Goal: Leave review/rating: Leave review/rating

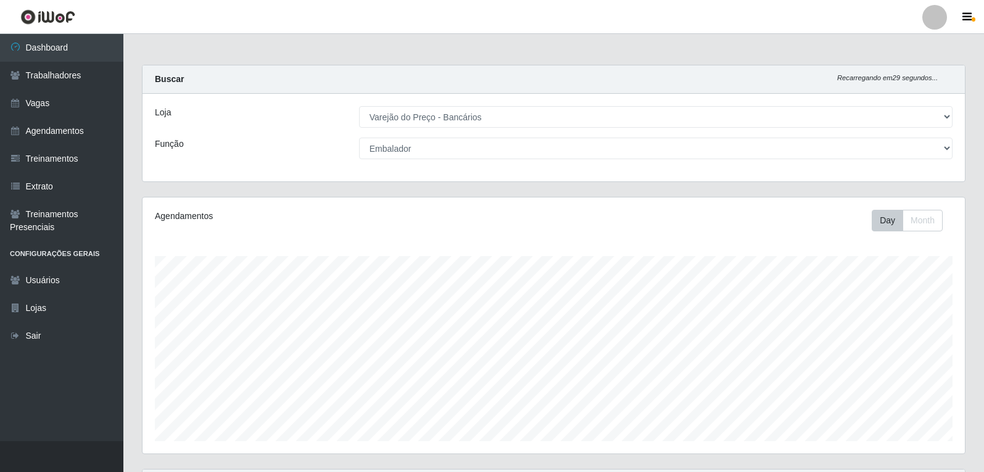
select select "157"
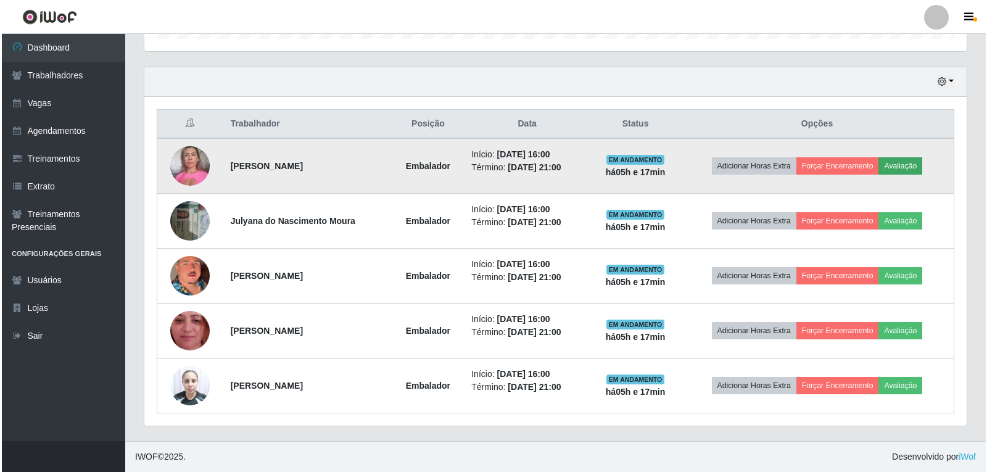
scroll to position [256, 823]
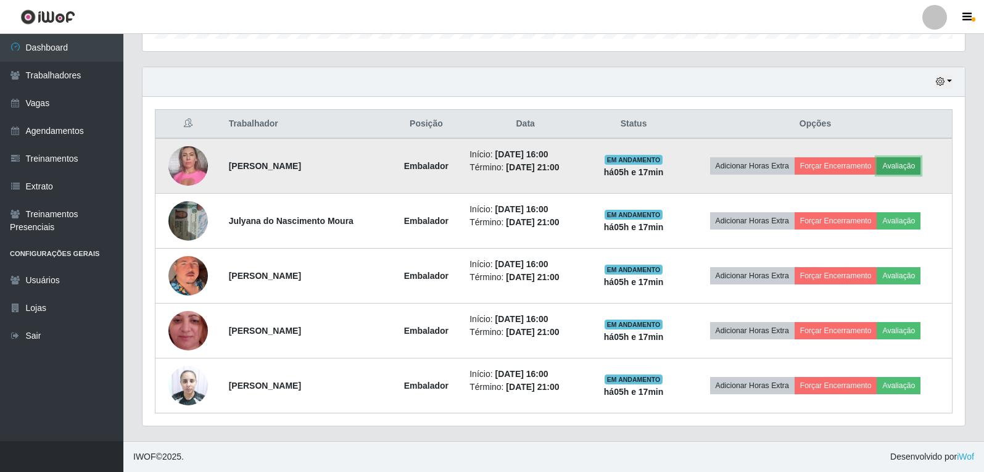
click at [903, 171] on button "Avaliação" at bounding box center [899, 165] width 44 height 17
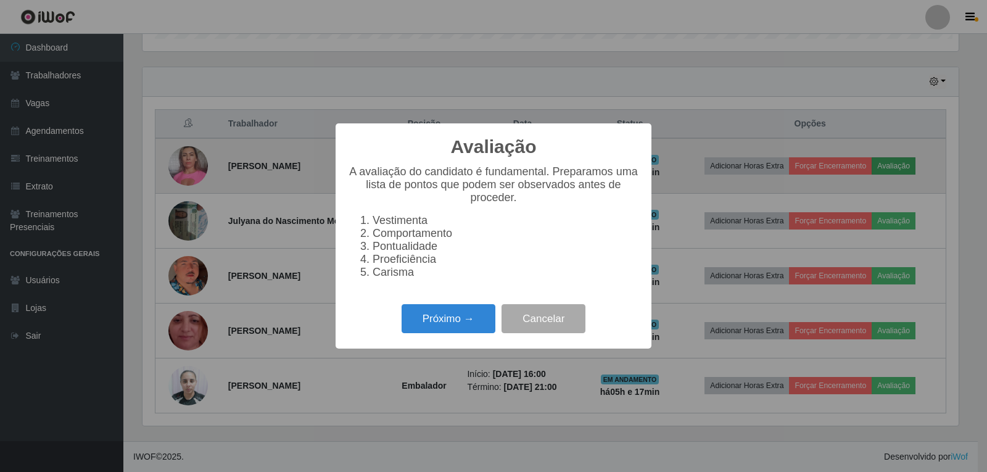
scroll to position [256, 816]
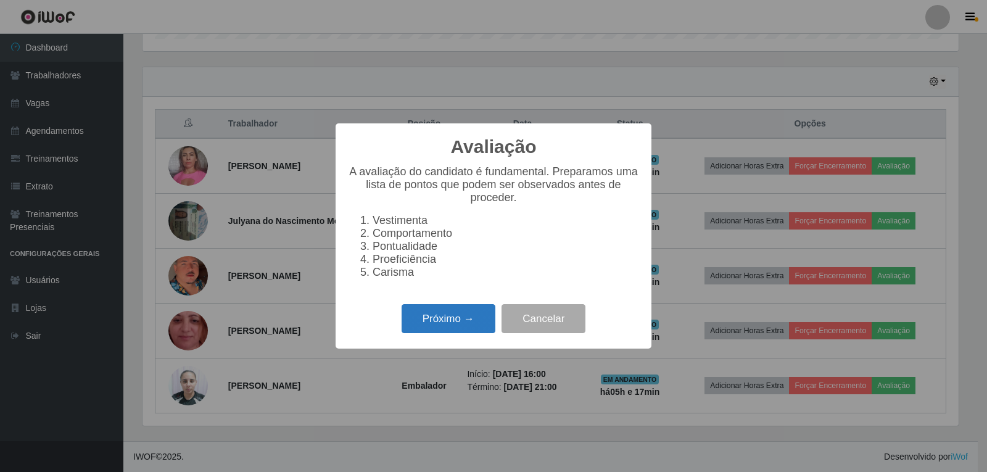
click at [484, 330] on button "Próximo →" at bounding box center [449, 318] width 94 height 29
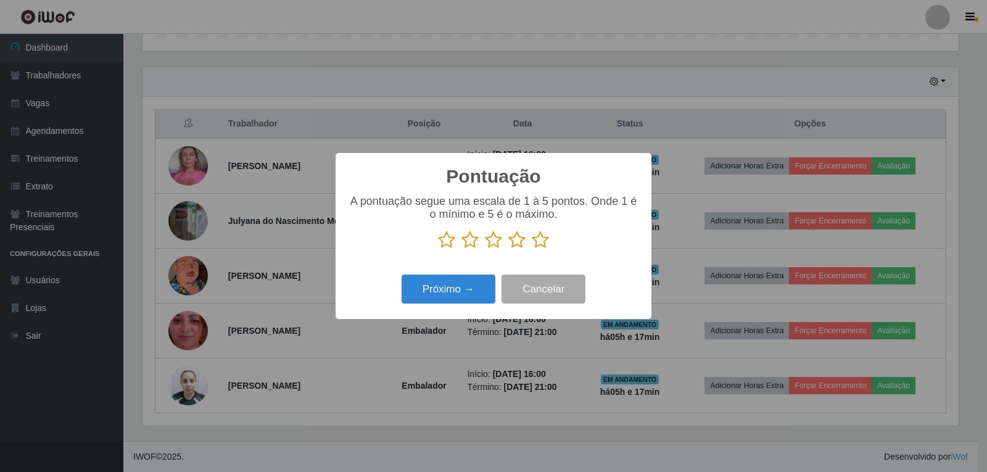
scroll to position [616823, 616262]
click at [537, 247] on icon at bounding box center [540, 240] width 17 height 19
click at [532, 249] on input "radio" at bounding box center [532, 249] width 0 height 0
click at [482, 289] on button "Próximo →" at bounding box center [449, 289] width 94 height 29
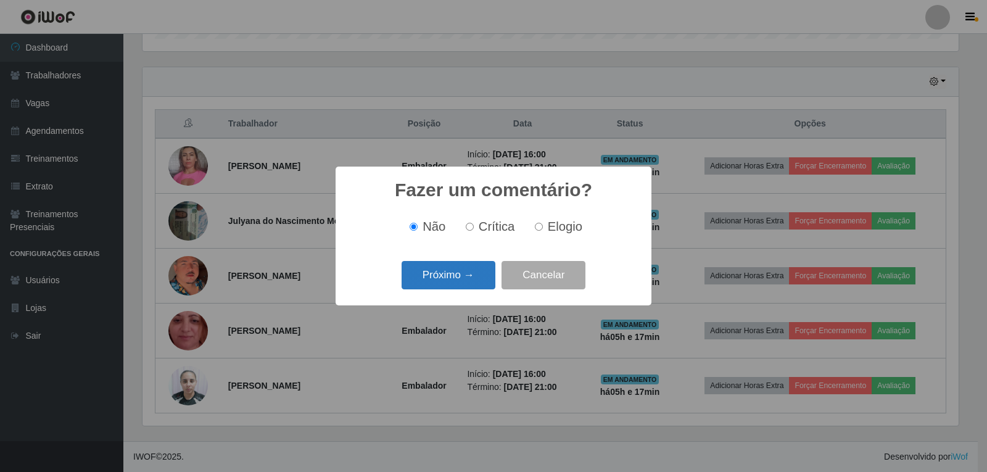
click at [482, 278] on button "Próximo →" at bounding box center [449, 275] width 94 height 29
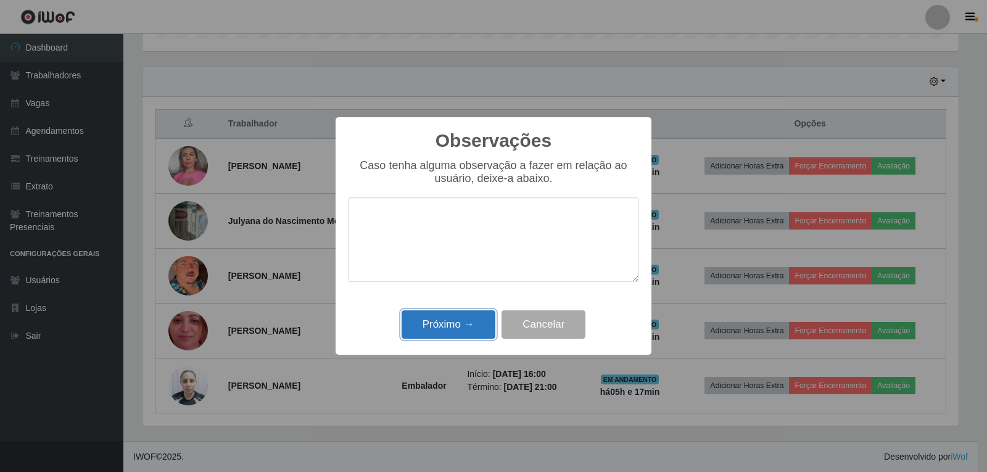
click at [452, 337] on button "Próximo →" at bounding box center [449, 324] width 94 height 29
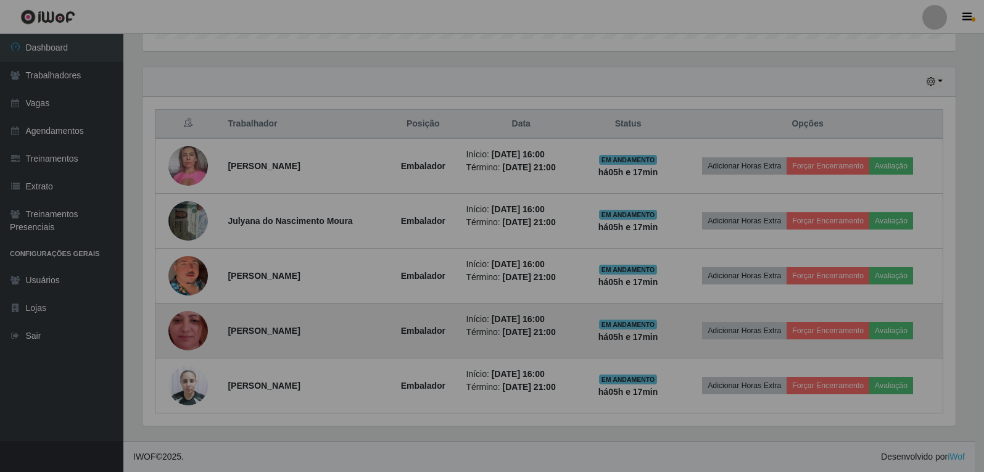
scroll to position [256, 823]
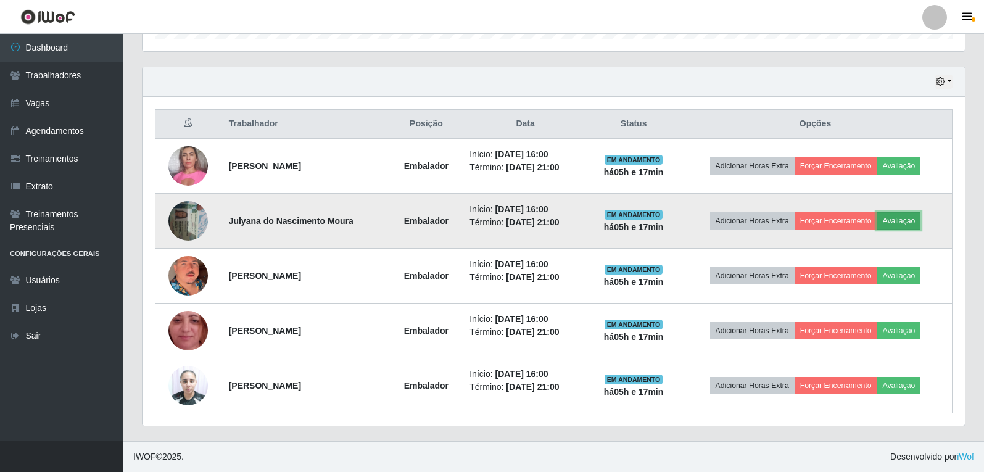
click at [908, 220] on button "Avaliação" at bounding box center [899, 220] width 44 height 17
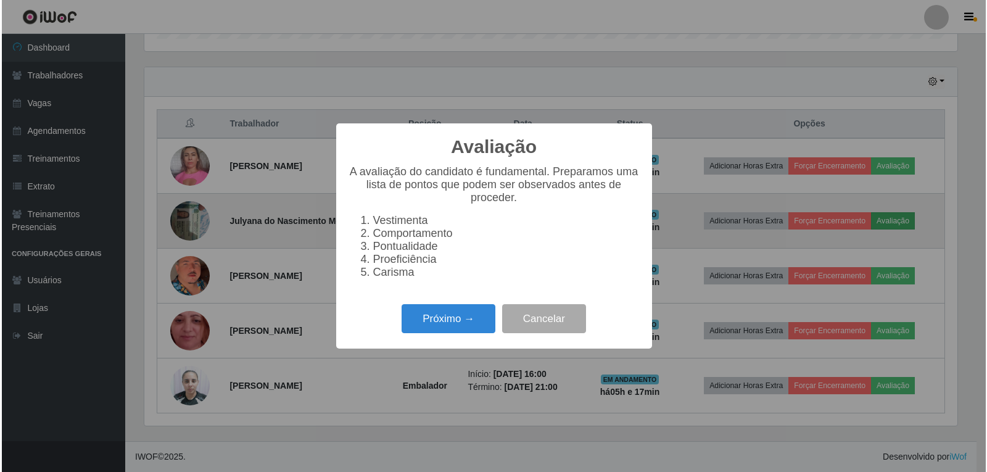
scroll to position [256, 816]
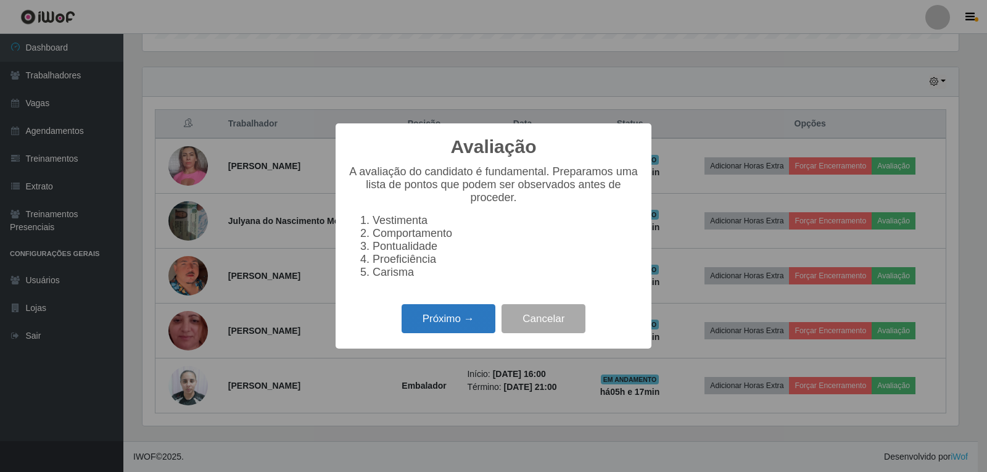
click at [421, 322] on button "Próximo →" at bounding box center [449, 318] width 94 height 29
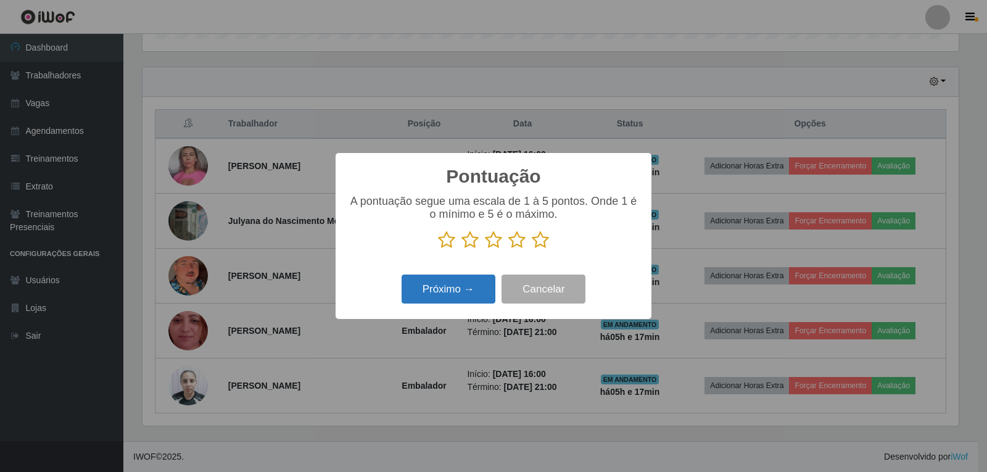
click at [462, 281] on button "Próximo →" at bounding box center [449, 289] width 94 height 29
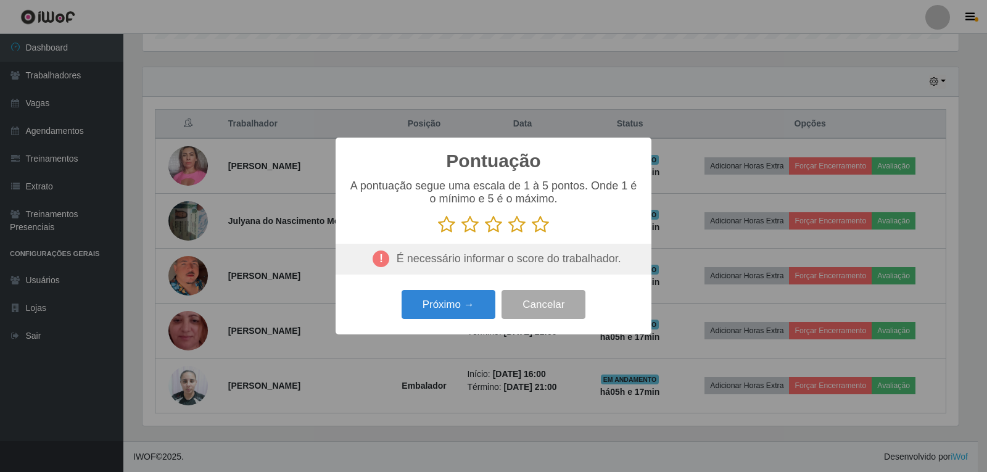
click at [539, 228] on icon at bounding box center [540, 224] width 17 height 19
click at [532, 234] on input "radio" at bounding box center [532, 234] width 0 height 0
click at [454, 314] on button "Próximo →" at bounding box center [449, 304] width 94 height 29
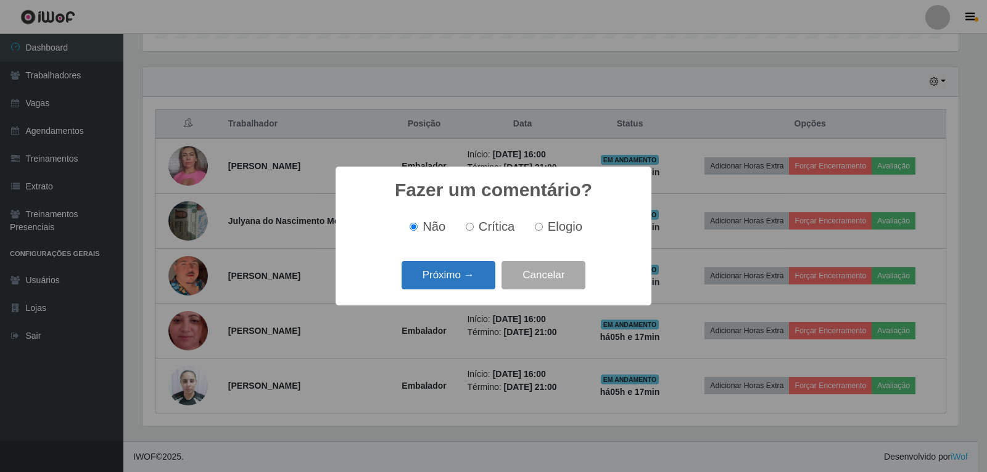
click at [451, 281] on button "Próximo →" at bounding box center [449, 275] width 94 height 29
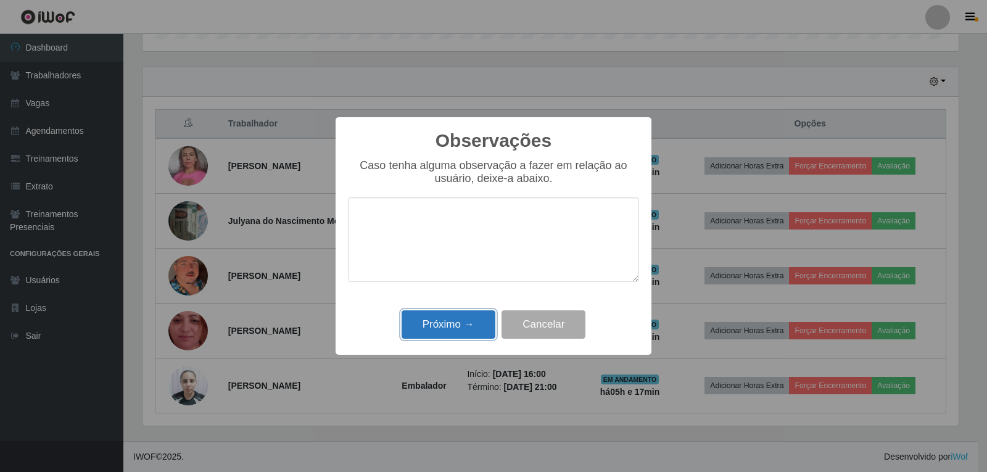
click at [458, 330] on button "Próximo →" at bounding box center [449, 324] width 94 height 29
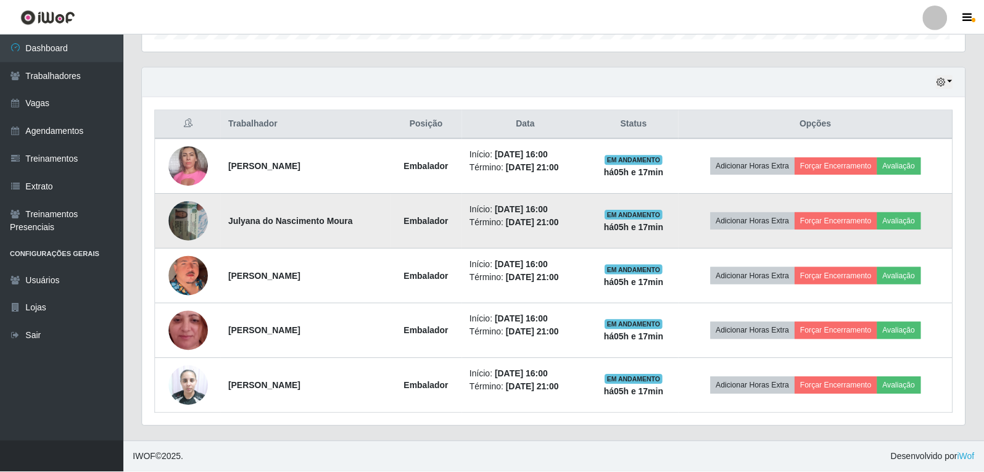
scroll to position [256, 823]
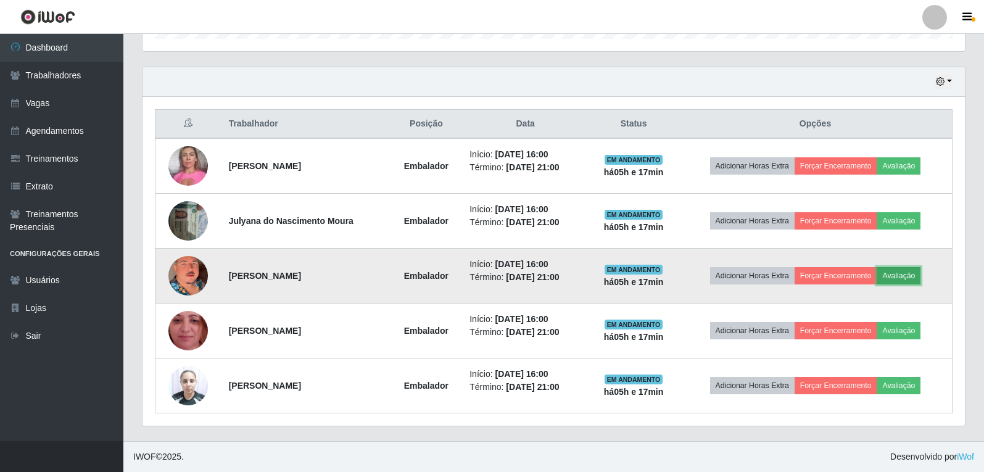
click at [912, 271] on button "Avaliação" at bounding box center [899, 275] width 44 height 17
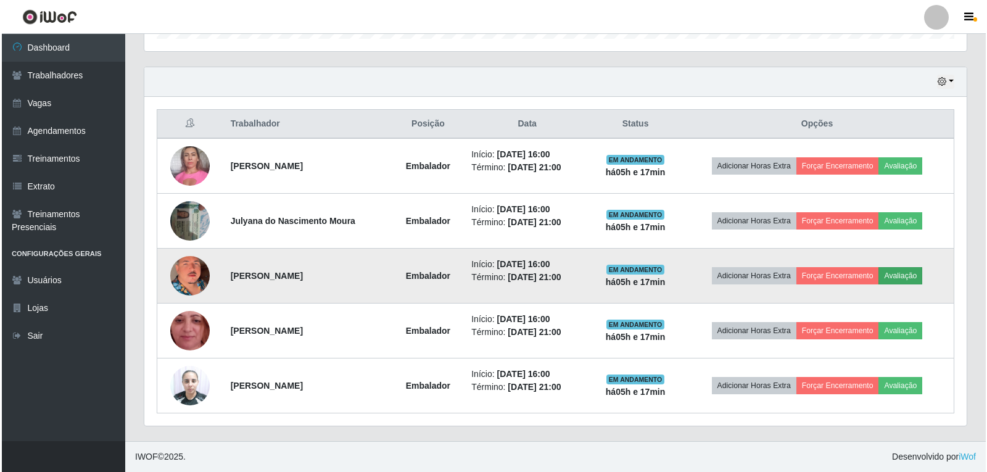
scroll to position [256, 816]
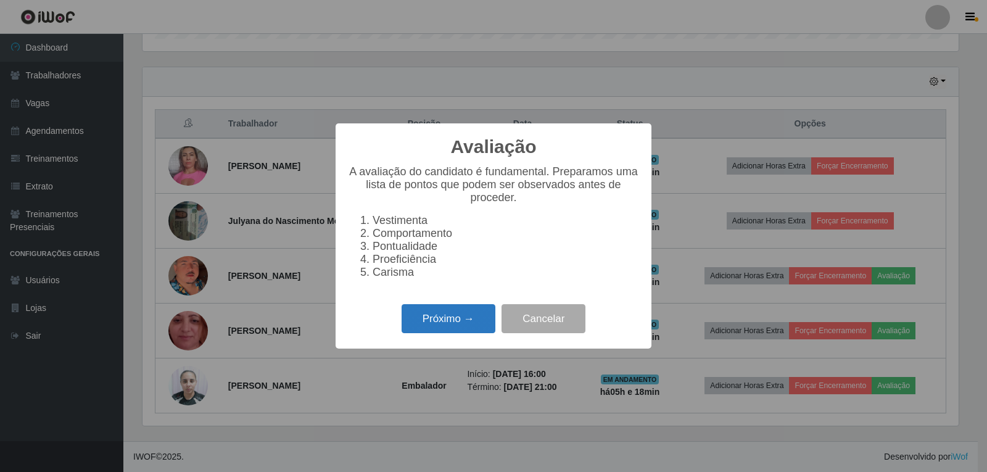
click at [457, 329] on button "Próximo →" at bounding box center [449, 318] width 94 height 29
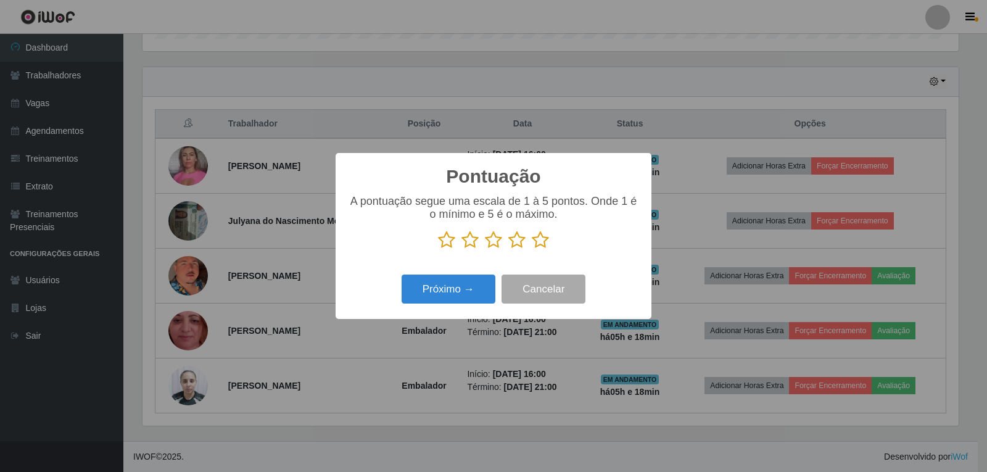
click at [541, 245] on icon at bounding box center [540, 240] width 17 height 19
click at [532, 249] on input "radio" at bounding box center [532, 249] width 0 height 0
click at [475, 288] on button "Próximo →" at bounding box center [449, 289] width 94 height 29
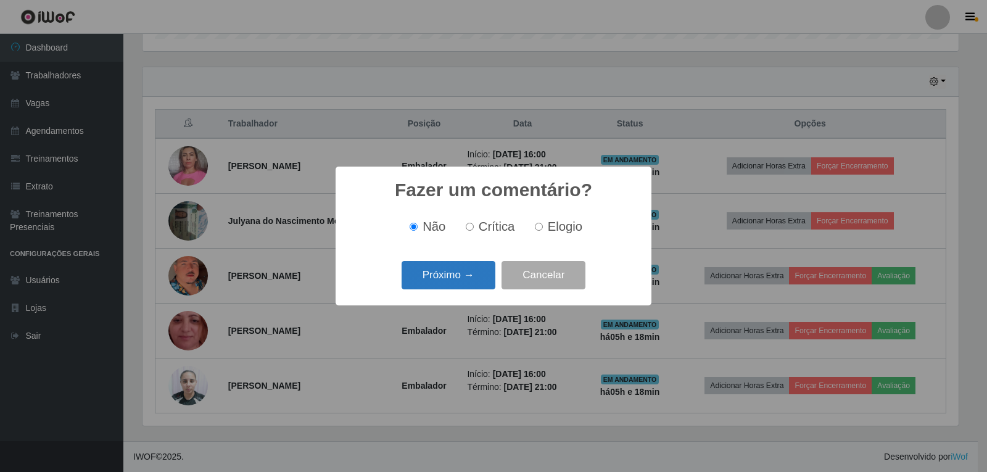
click at [473, 284] on button "Próximo →" at bounding box center [449, 275] width 94 height 29
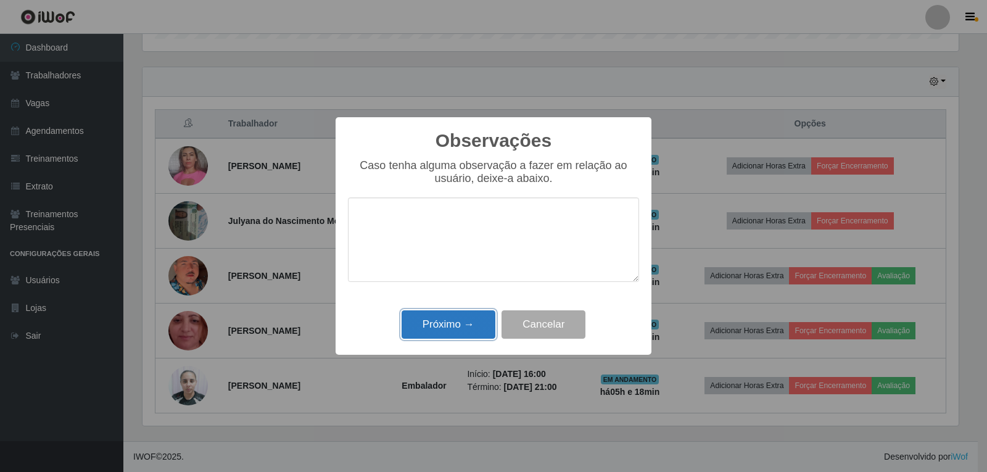
click at [455, 315] on button "Próximo →" at bounding box center [449, 324] width 94 height 29
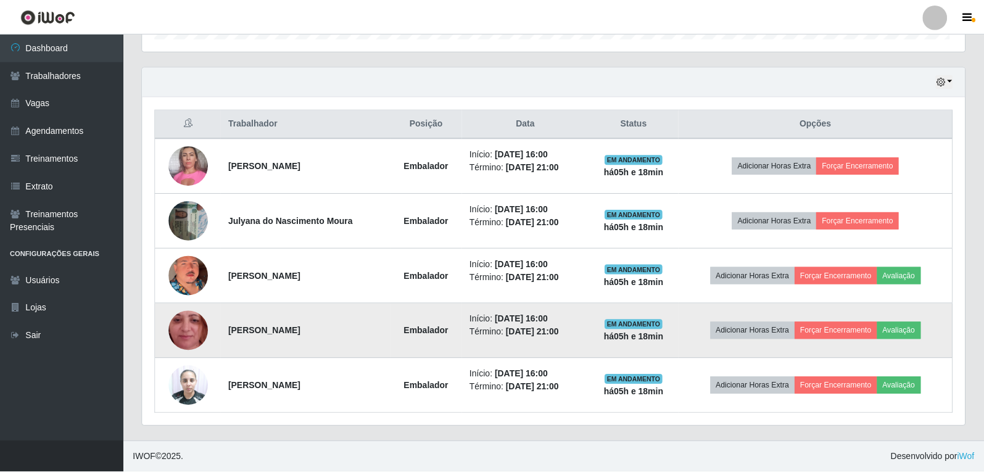
scroll to position [256, 823]
click at [904, 333] on button "Avaliação" at bounding box center [899, 330] width 44 height 17
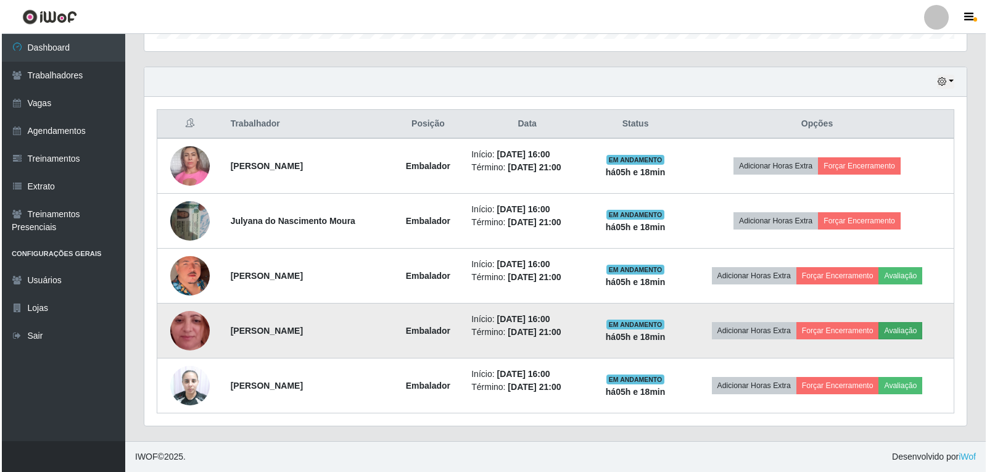
scroll to position [256, 816]
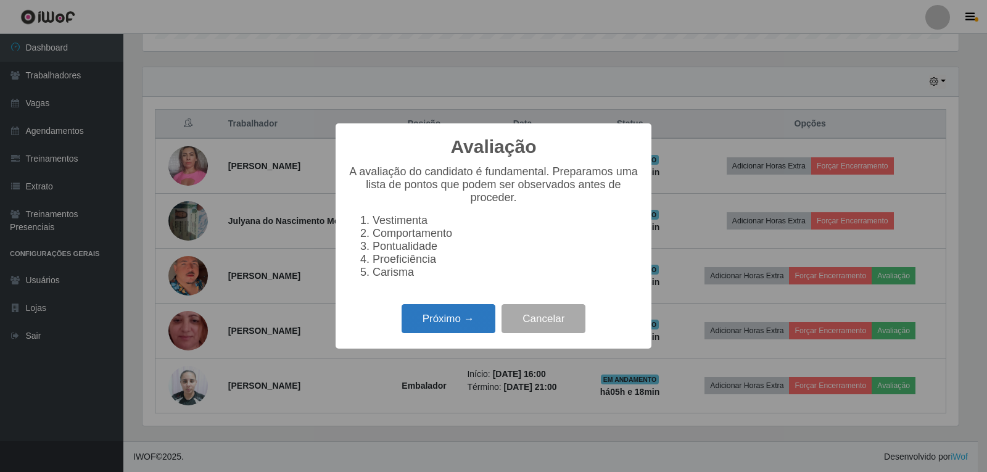
click at [479, 330] on button "Próximo →" at bounding box center [449, 318] width 94 height 29
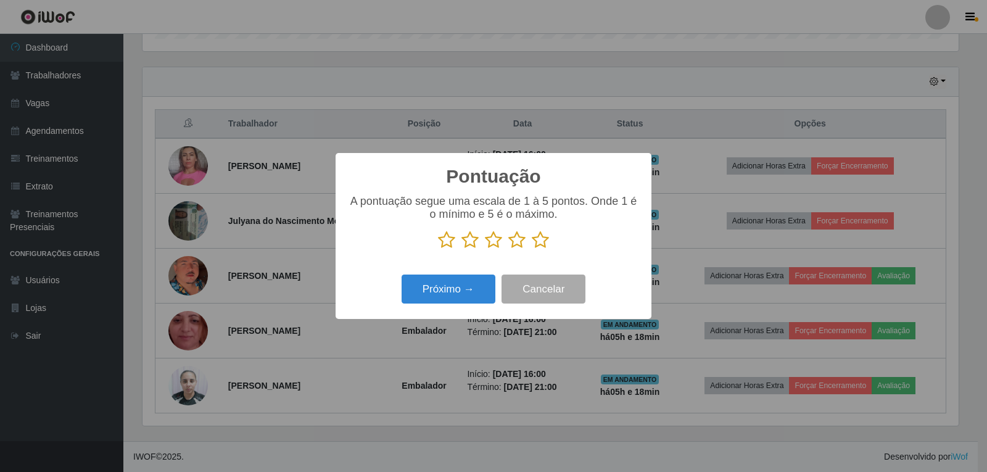
click at [542, 247] on icon at bounding box center [540, 240] width 17 height 19
click at [532, 249] on input "radio" at bounding box center [532, 249] width 0 height 0
click at [458, 286] on button "Próximo →" at bounding box center [449, 289] width 94 height 29
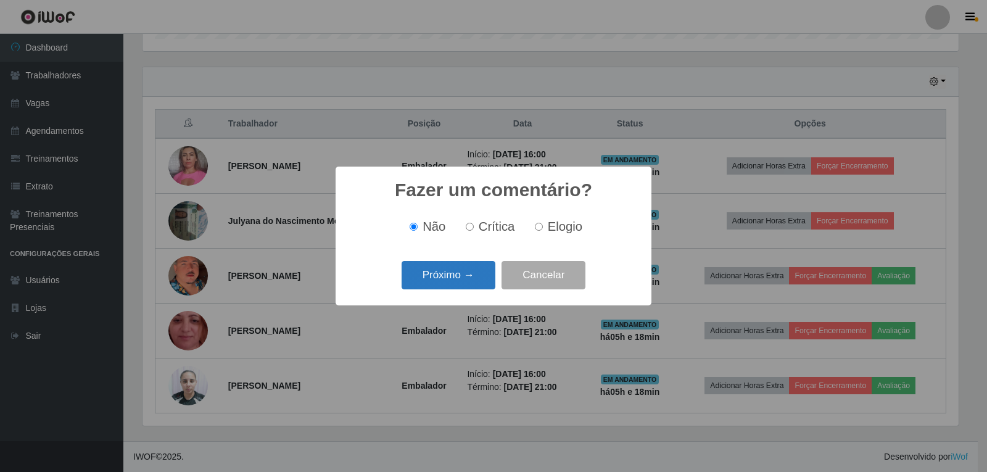
click at [464, 283] on button "Próximo →" at bounding box center [449, 275] width 94 height 29
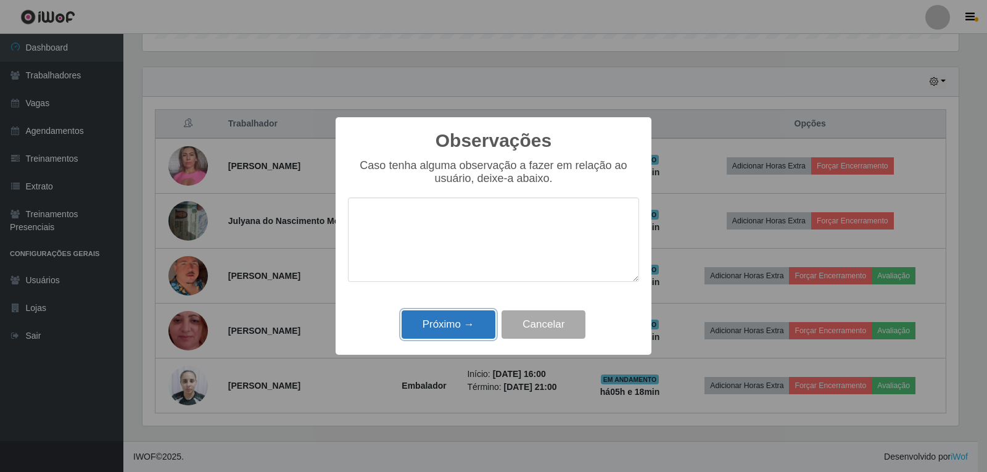
click at [463, 315] on button "Próximo →" at bounding box center [449, 324] width 94 height 29
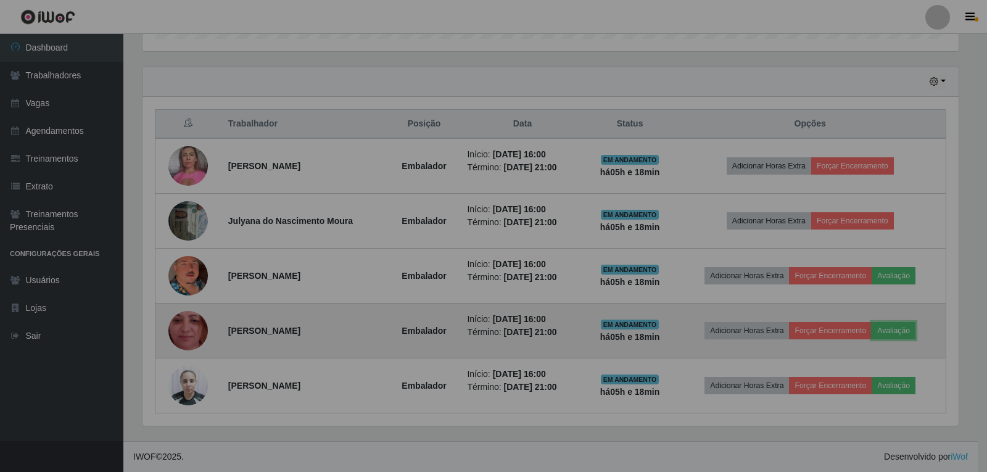
scroll to position [256, 823]
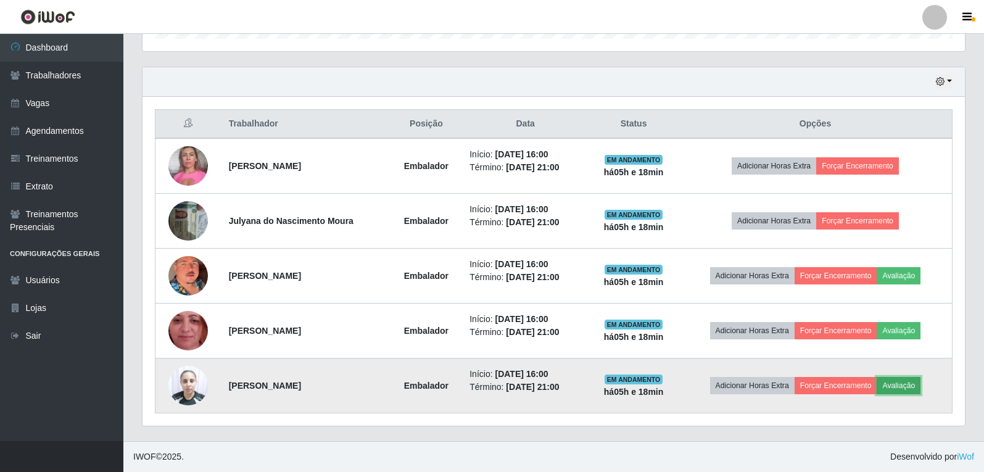
click at [910, 386] on button "Avaliação" at bounding box center [899, 385] width 44 height 17
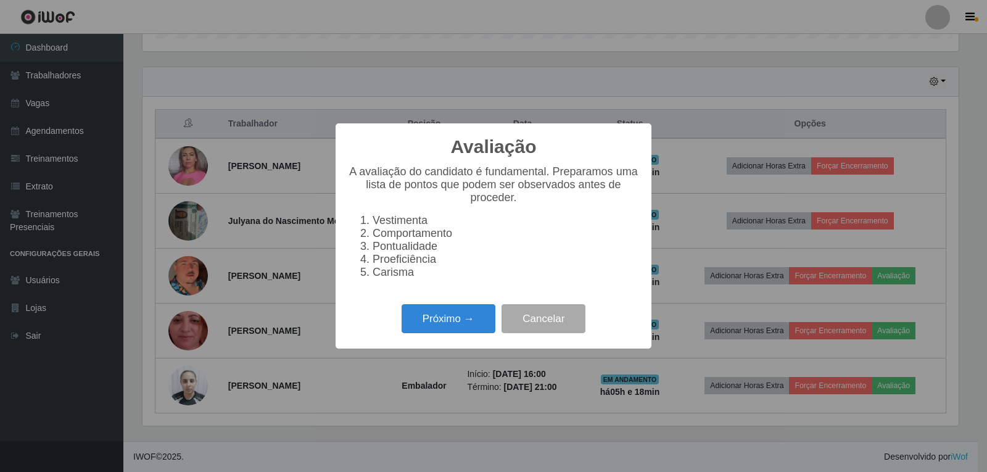
scroll to position [256, 816]
click at [454, 325] on button "Próximo →" at bounding box center [449, 318] width 94 height 29
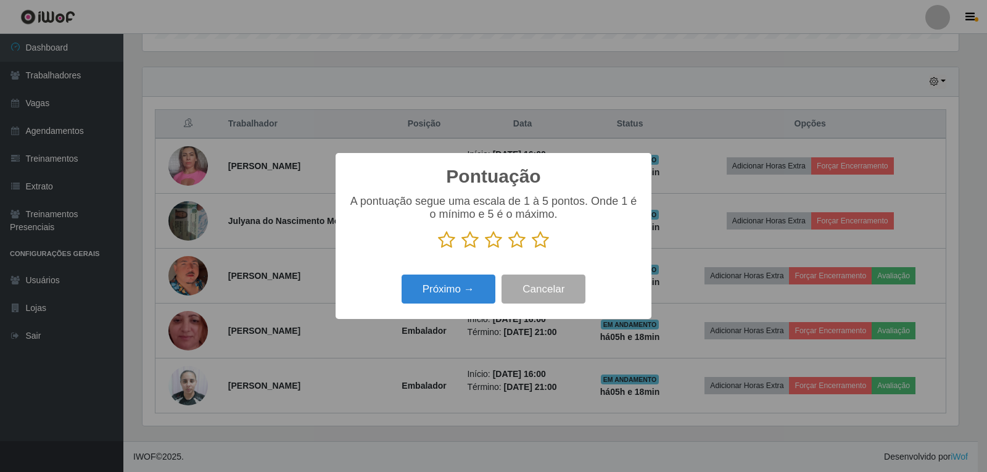
scroll to position [616823, 616262]
click at [541, 244] on icon at bounding box center [540, 240] width 17 height 19
click at [532, 249] on input "radio" at bounding box center [532, 249] width 0 height 0
click at [428, 280] on button "Próximo →" at bounding box center [449, 289] width 94 height 29
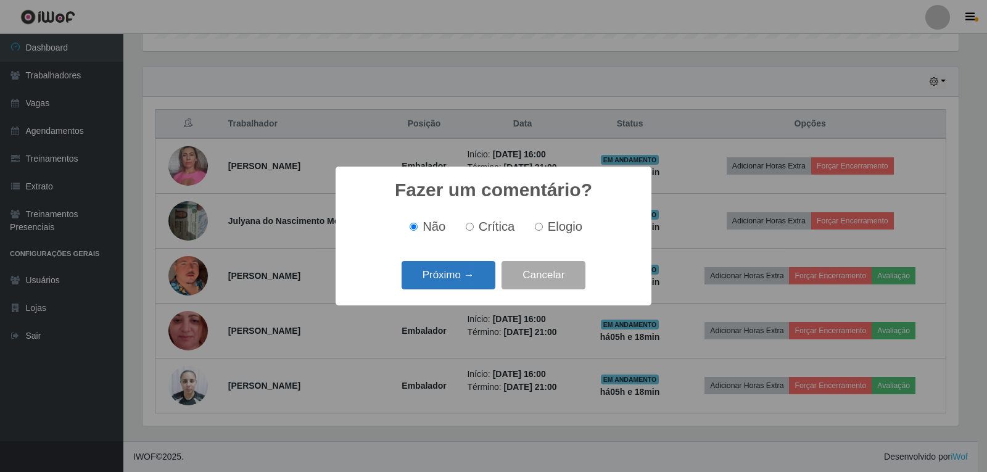
click at [440, 283] on button "Próximo →" at bounding box center [449, 275] width 94 height 29
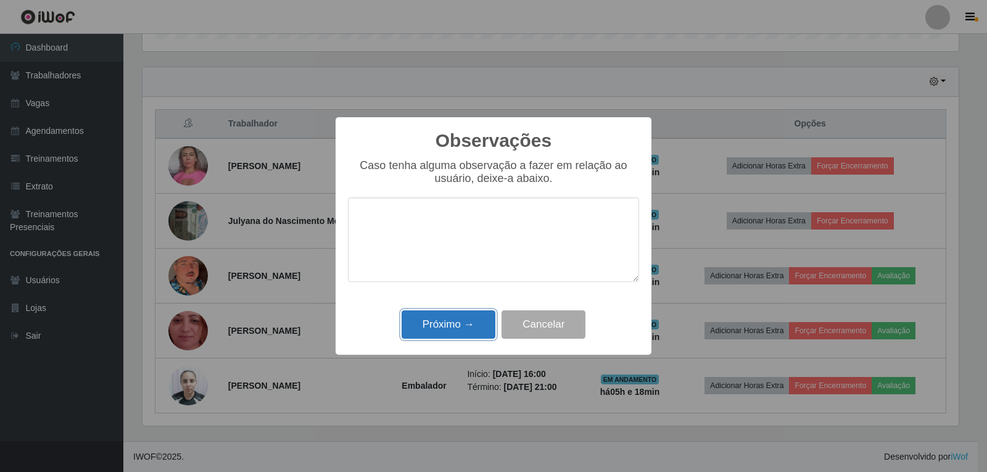
click at [462, 312] on button "Próximo →" at bounding box center [449, 324] width 94 height 29
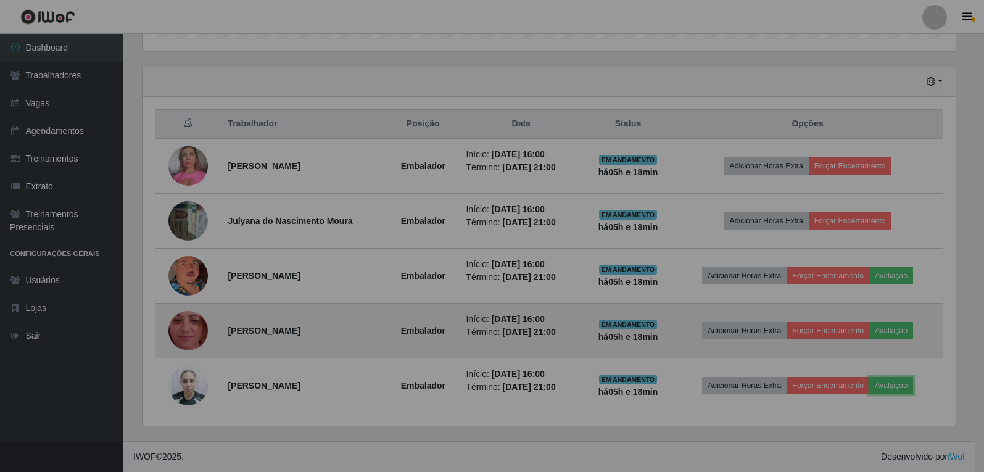
scroll to position [256, 823]
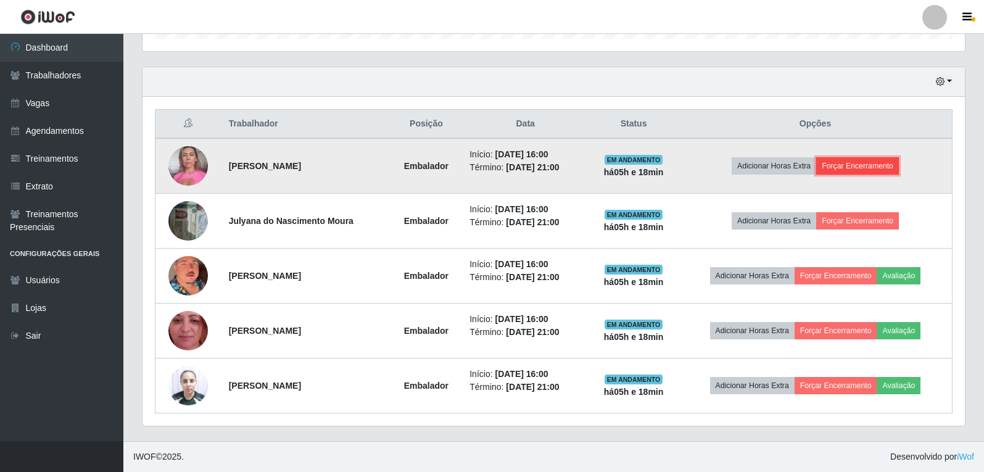
click at [857, 165] on button "Forçar Encerramento" at bounding box center [857, 165] width 83 height 17
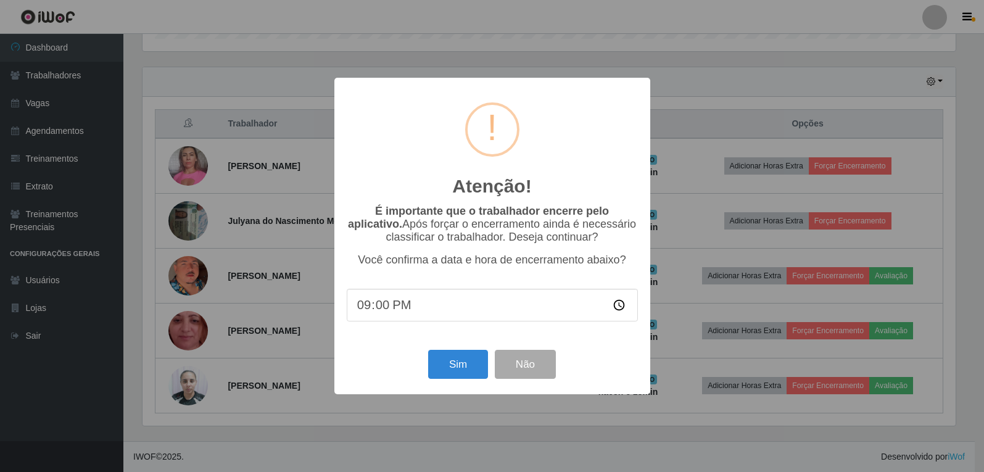
scroll to position [256, 816]
click at [446, 373] on button "Sim" at bounding box center [459, 364] width 60 height 29
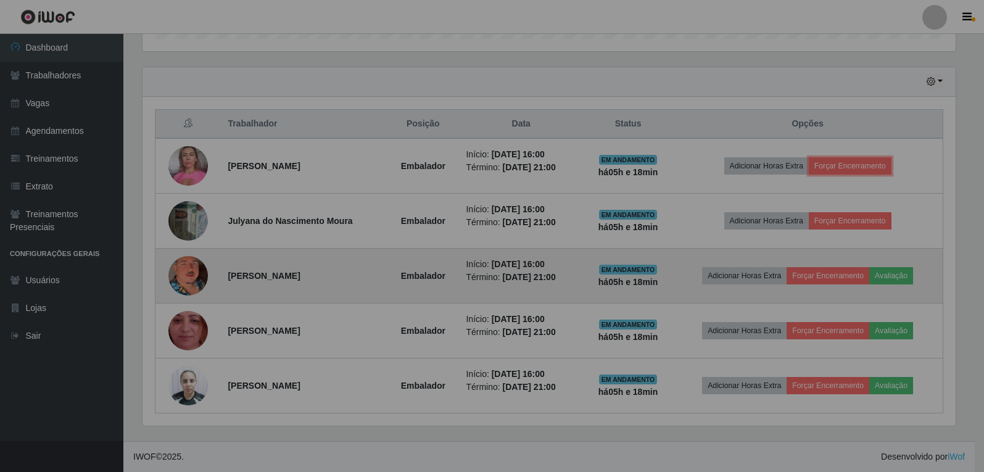
scroll to position [0, 0]
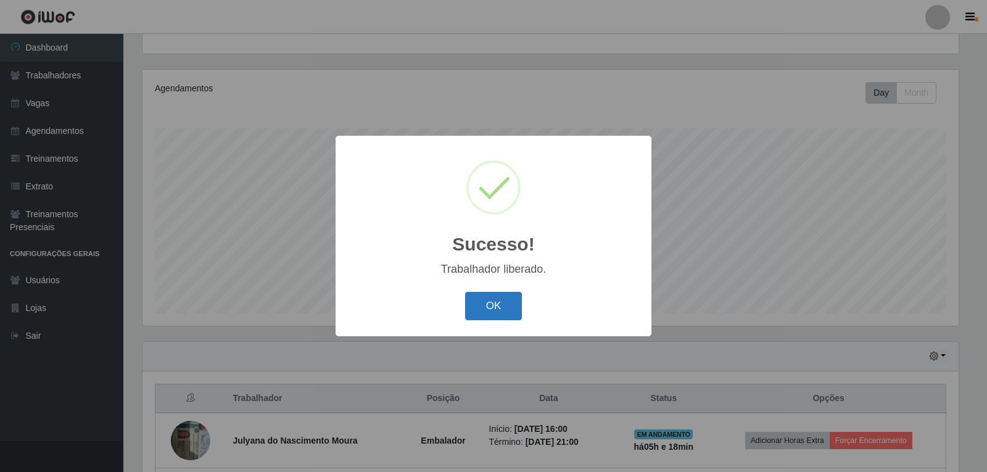
click at [504, 301] on button "OK" at bounding box center [493, 306] width 57 height 29
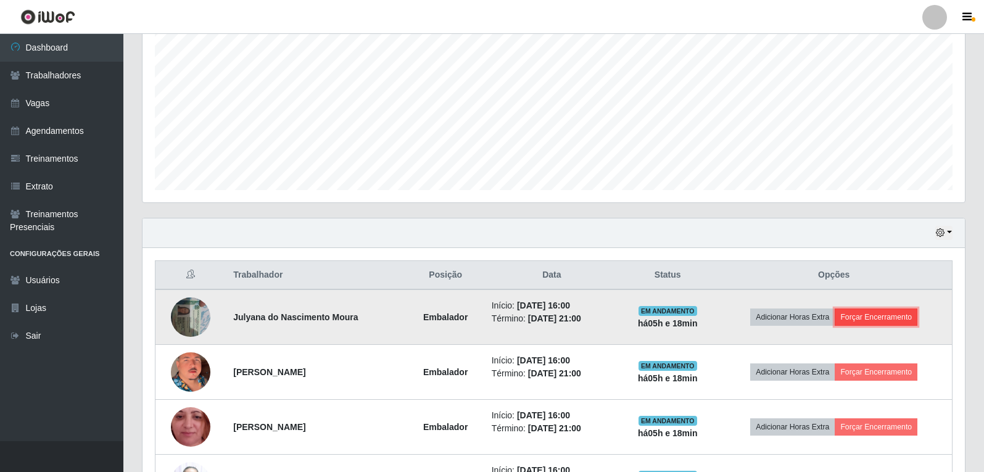
click at [847, 314] on button "Forçar Encerramento" at bounding box center [876, 317] width 83 height 17
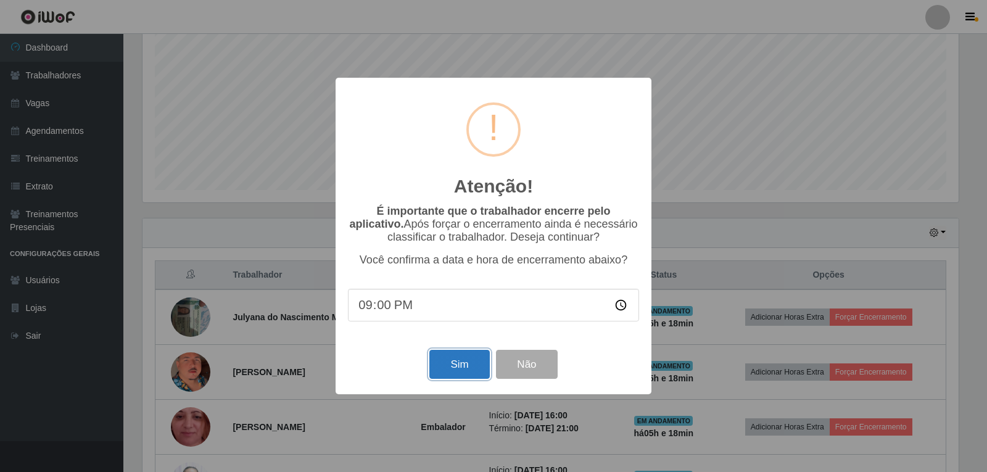
click at [481, 360] on button "Sim" at bounding box center [459, 364] width 60 height 29
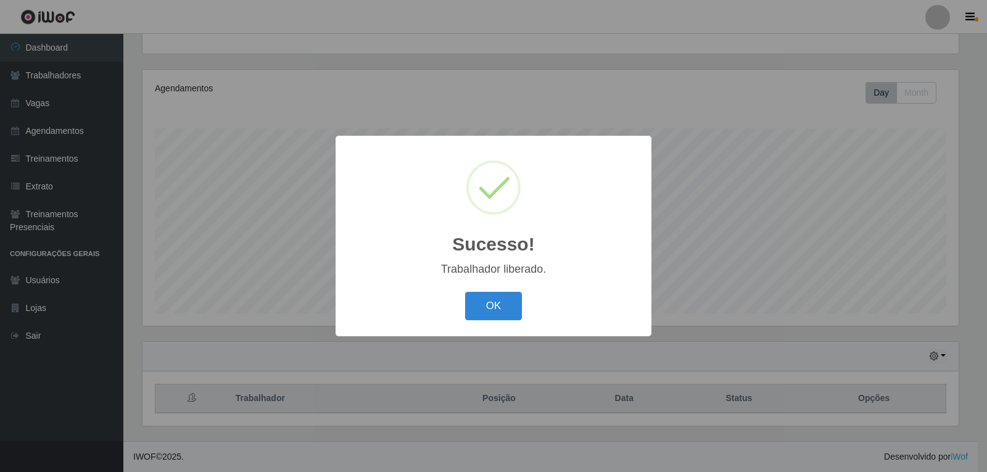
click at [873, 272] on div "Sucesso! × Trabalhador liberado. OK Cancel" at bounding box center [493, 236] width 987 height 472
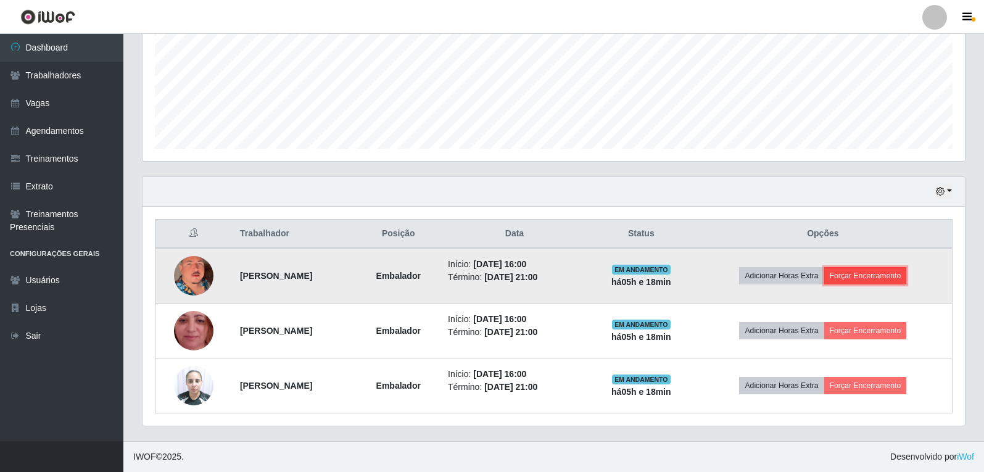
click at [907, 281] on button "Forçar Encerramento" at bounding box center [865, 275] width 83 height 17
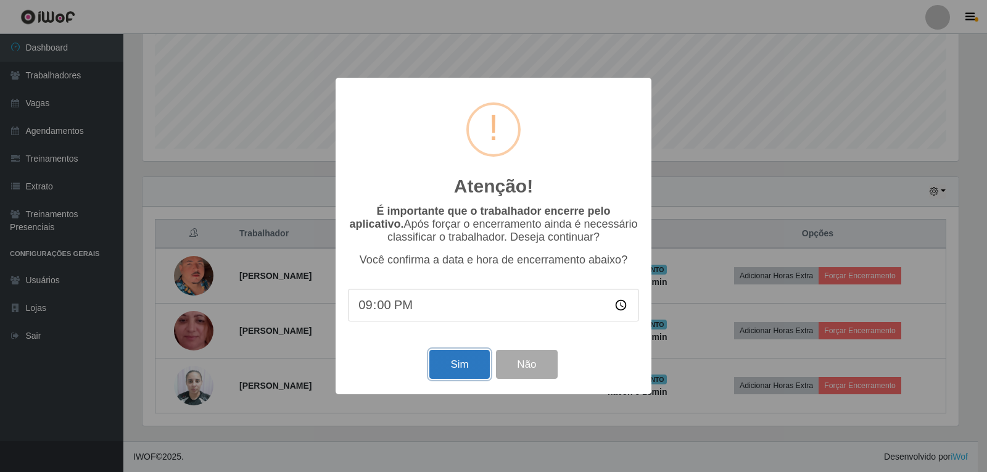
click at [446, 371] on button "Sim" at bounding box center [459, 364] width 60 height 29
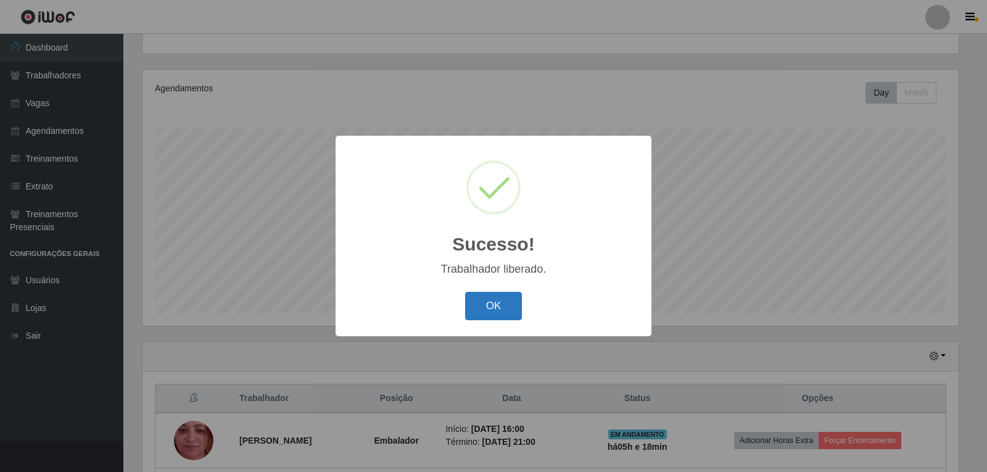
click at [478, 305] on button "OK" at bounding box center [493, 306] width 57 height 29
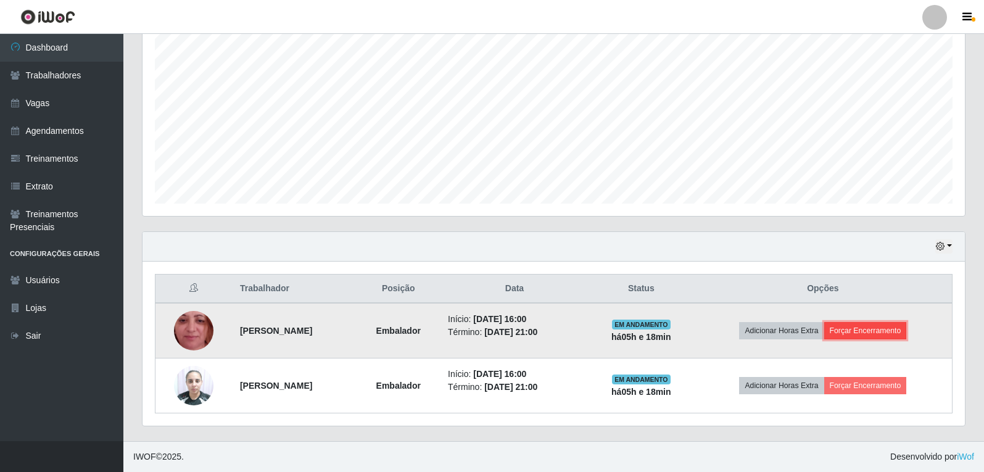
click at [890, 328] on button "Forçar Encerramento" at bounding box center [865, 330] width 83 height 17
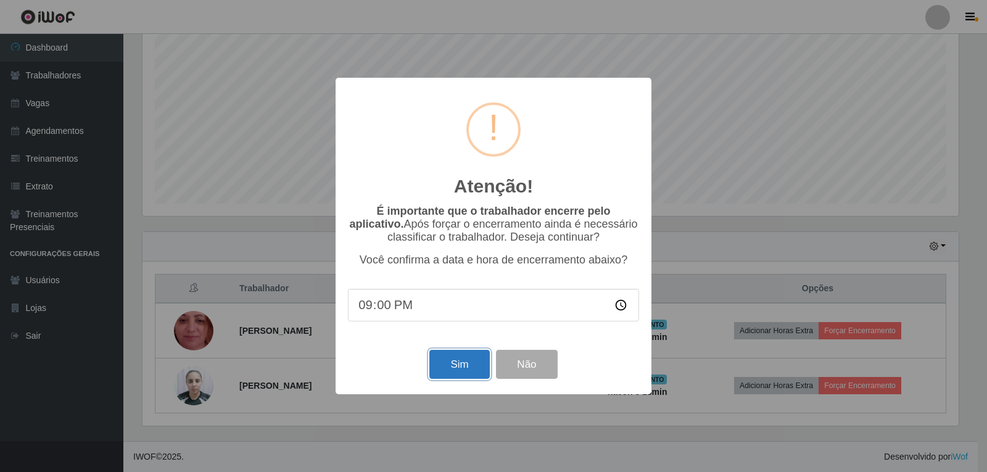
click at [461, 375] on button "Sim" at bounding box center [459, 364] width 60 height 29
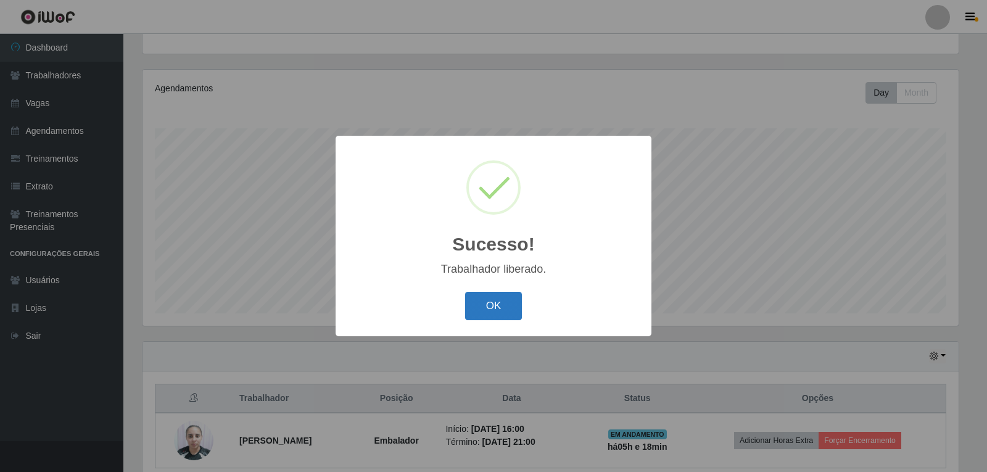
click at [496, 309] on button "OK" at bounding box center [493, 306] width 57 height 29
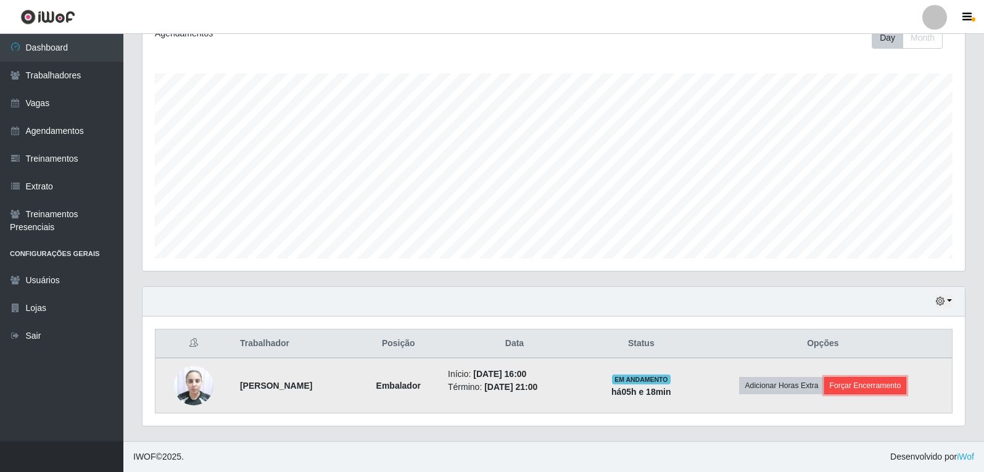
click at [861, 390] on button "Forçar Encerramento" at bounding box center [865, 385] width 83 height 17
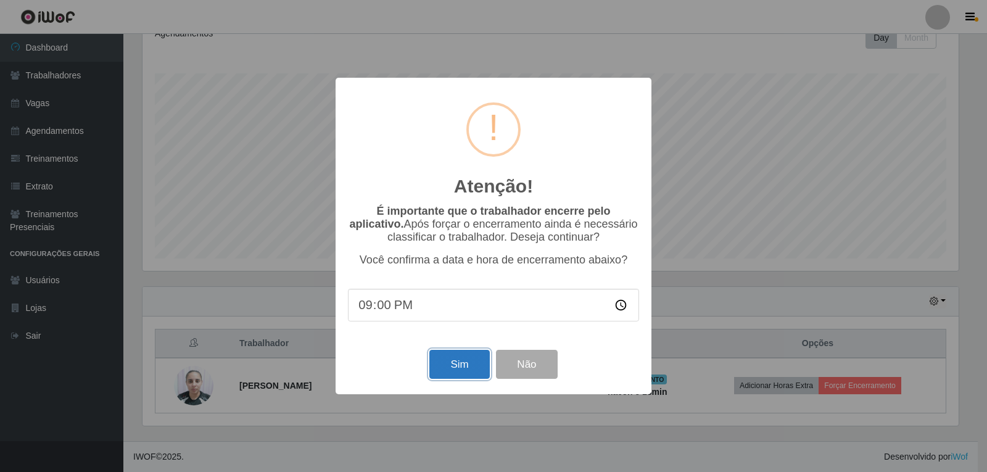
click at [477, 365] on button "Sim" at bounding box center [459, 364] width 60 height 29
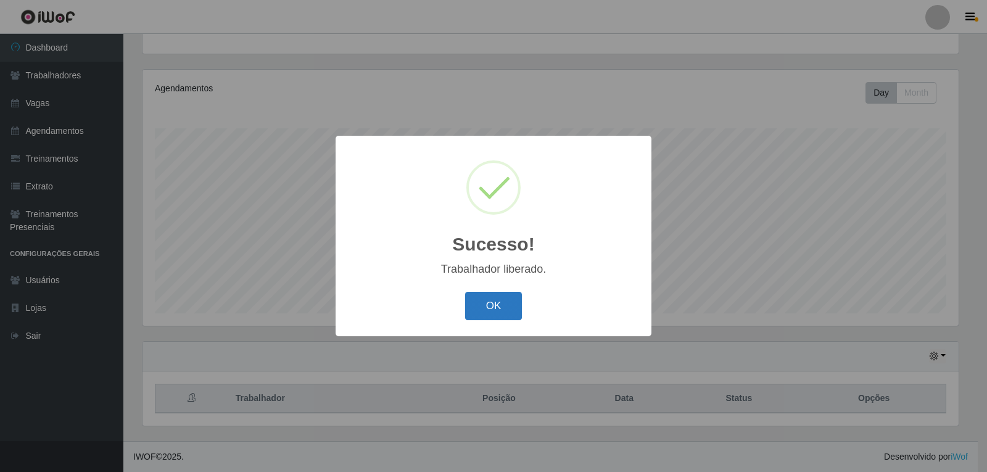
click at [494, 316] on button "OK" at bounding box center [493, 306] width 57 height 29
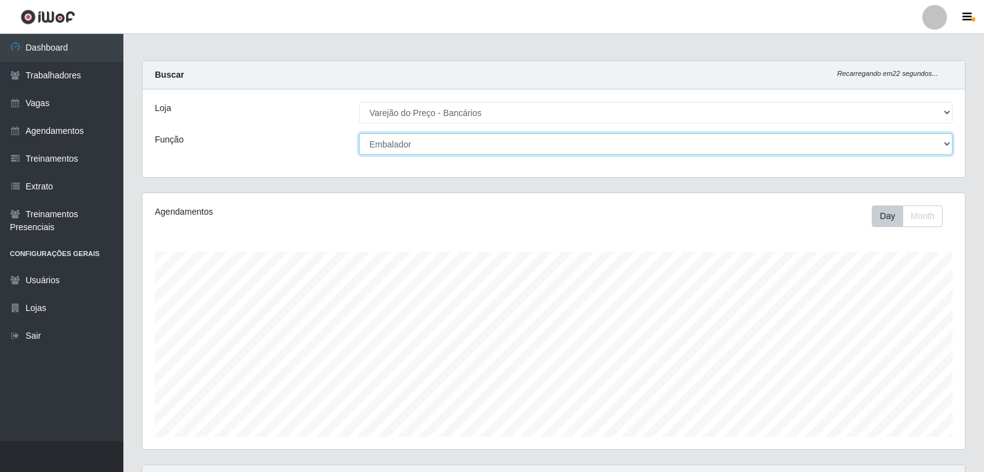
click at [386, 143] on select "[Selecione...] Auxiliar de Estacionamento Auxiliar de Estacionamento + Auxiliar…" at bounding box center [656, 144] width 594 height 22
select select "4"
click at [359, 133] on select "[Selecione...] Auxiliar de Estacionamento Auxiliar de Estacionamento + Auxiliar…" at bounding box center [656, 144] width 594 height 22
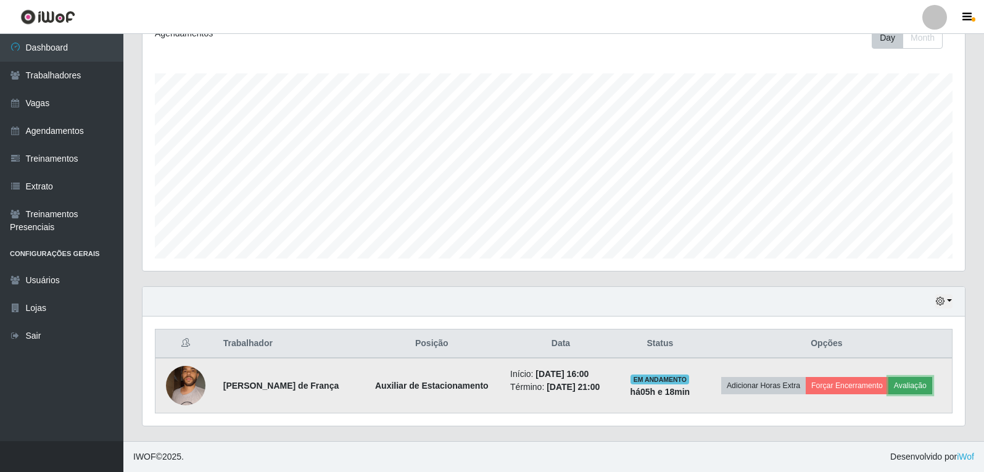
click at [915, 386] on button "Avaliação" at bounding box center [911, 385] width 44 height 17
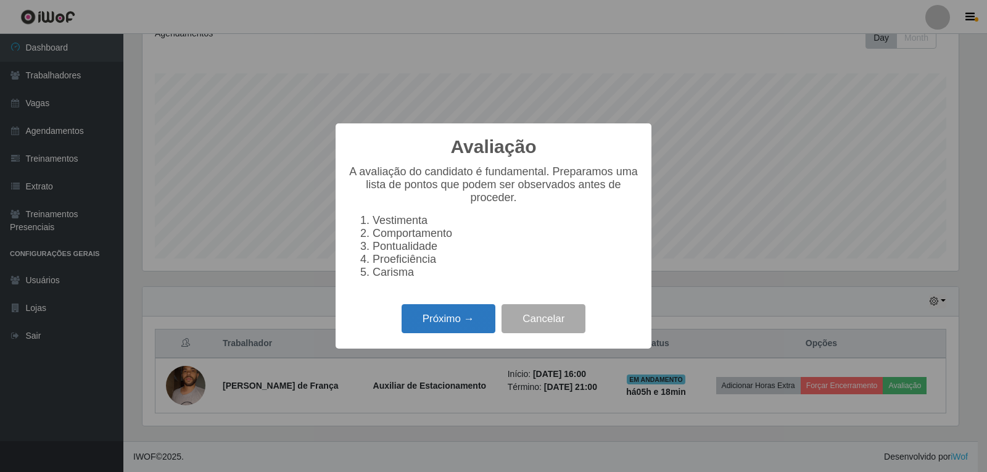
click at [461, 312] on button "Próximo →" at bounding box center [449, 318] width 94 height 29
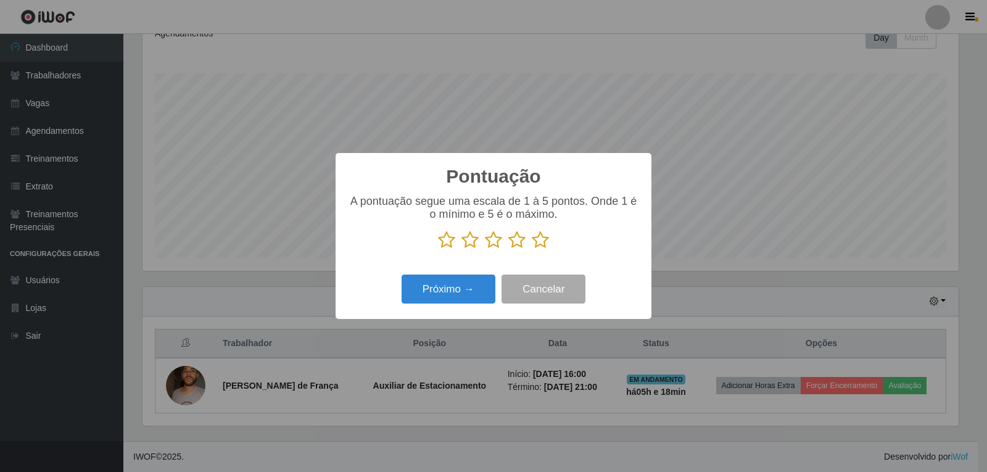
click at [547, 241] on icon at bounding box center [540, 240] width 17 height 19
click at [532, 249] on input "radio" at bounding box center [532, 249] width 0 height 0
click at [471, 284] on button "Próximo →" at bounding box center [449, 289] width 94 height 29
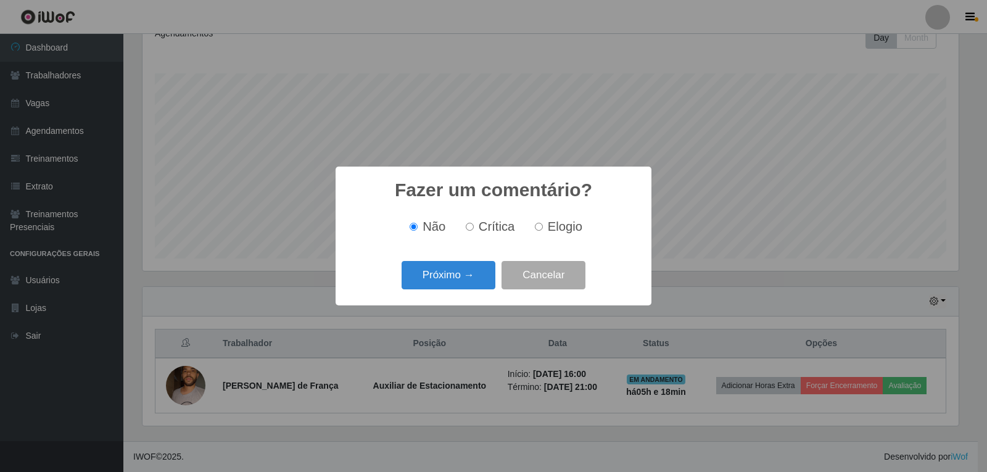
click at [470, 285] on button "Próximo →" at bounding box center [449, 275] width 94 height 29
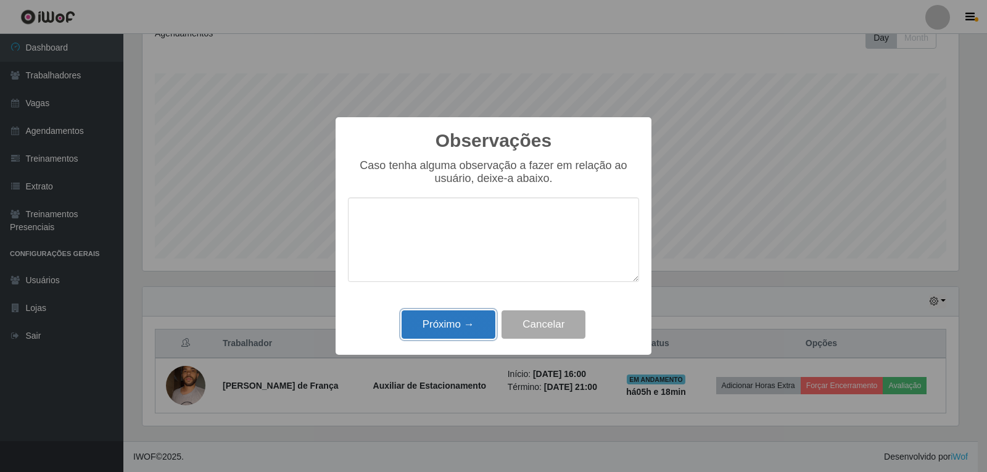
click at [463, 331] on button "Próximo →" at bounding box center [449, 324] width 94 height 29
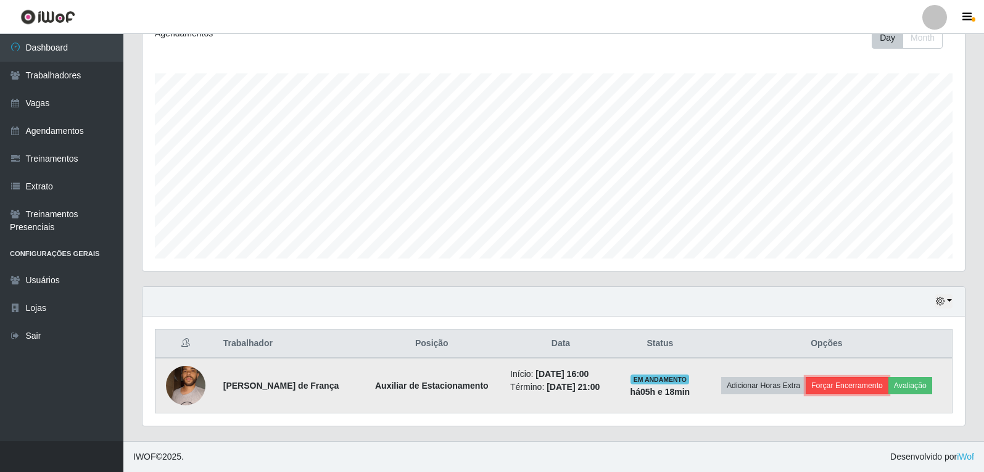
click at [827, 392] on button "Forçar Encerramento" at bounding box center [847, 385] width 83 height 17
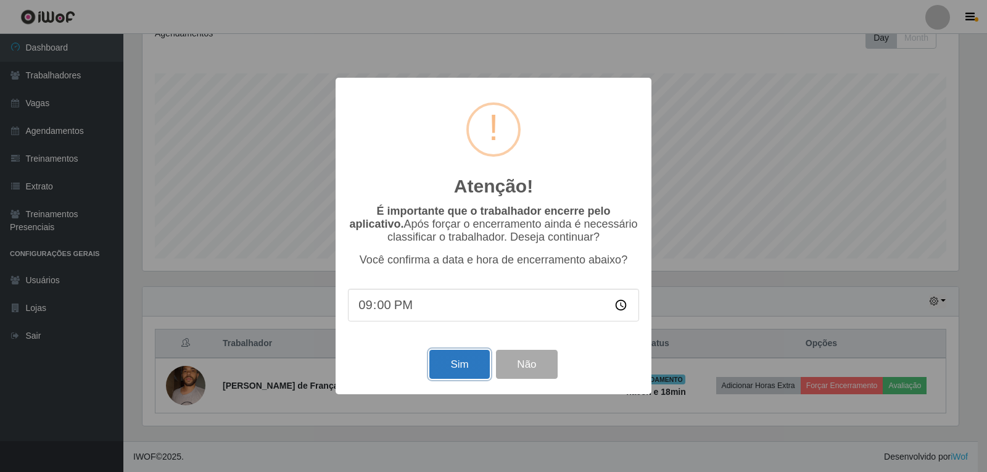
click at [485, 373] on button "Sim" at bounding box center [459, 364] width 60 height 29
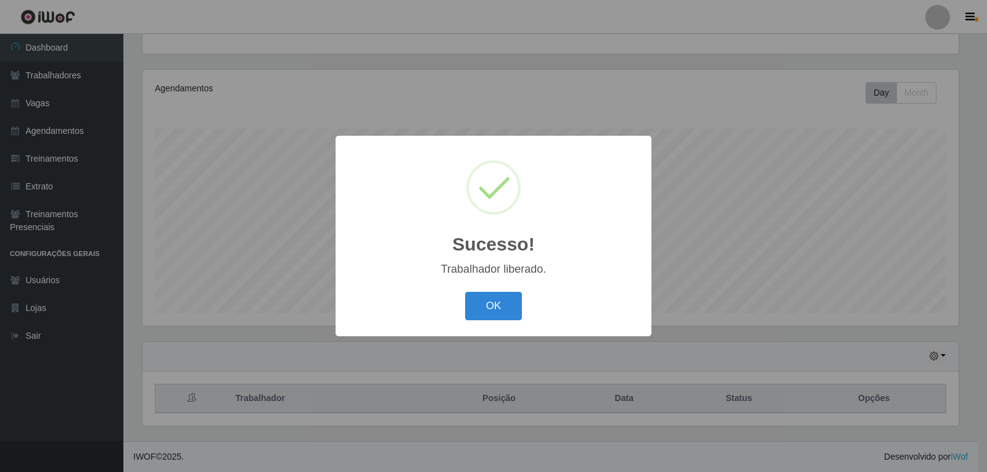
click at [465, 292] on button "OK" at bounding box center [493, 306] width 57 height 29
